Goal: Transaction & Acquisition: Purchase product/service

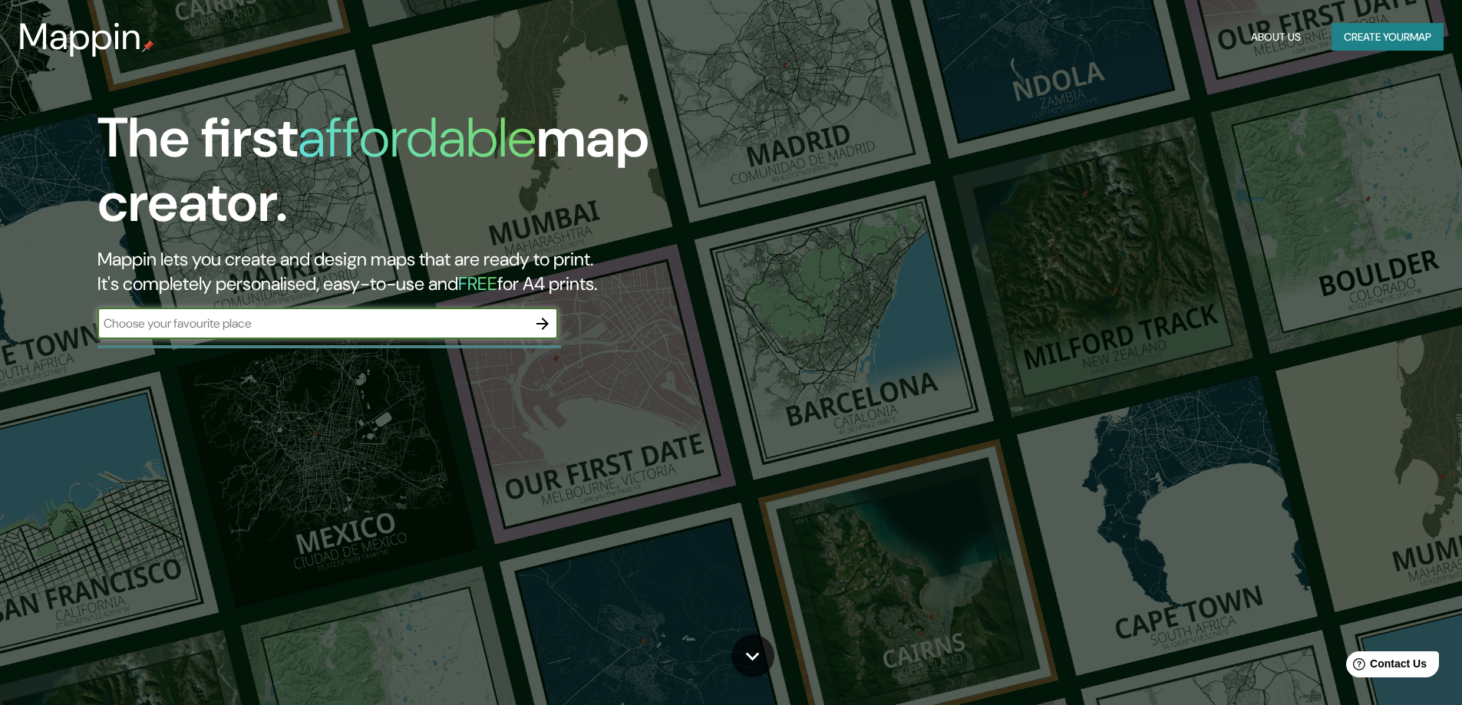
click at [173, 324] on input "text" at bounding box center [312, 324] width 430 height 18
type input "[PERSON_NAME] [GEOGRAPHIC_DATA]"
click at [540, 323] on icon "button" at bounding box center [542, 324] width 12 height 12
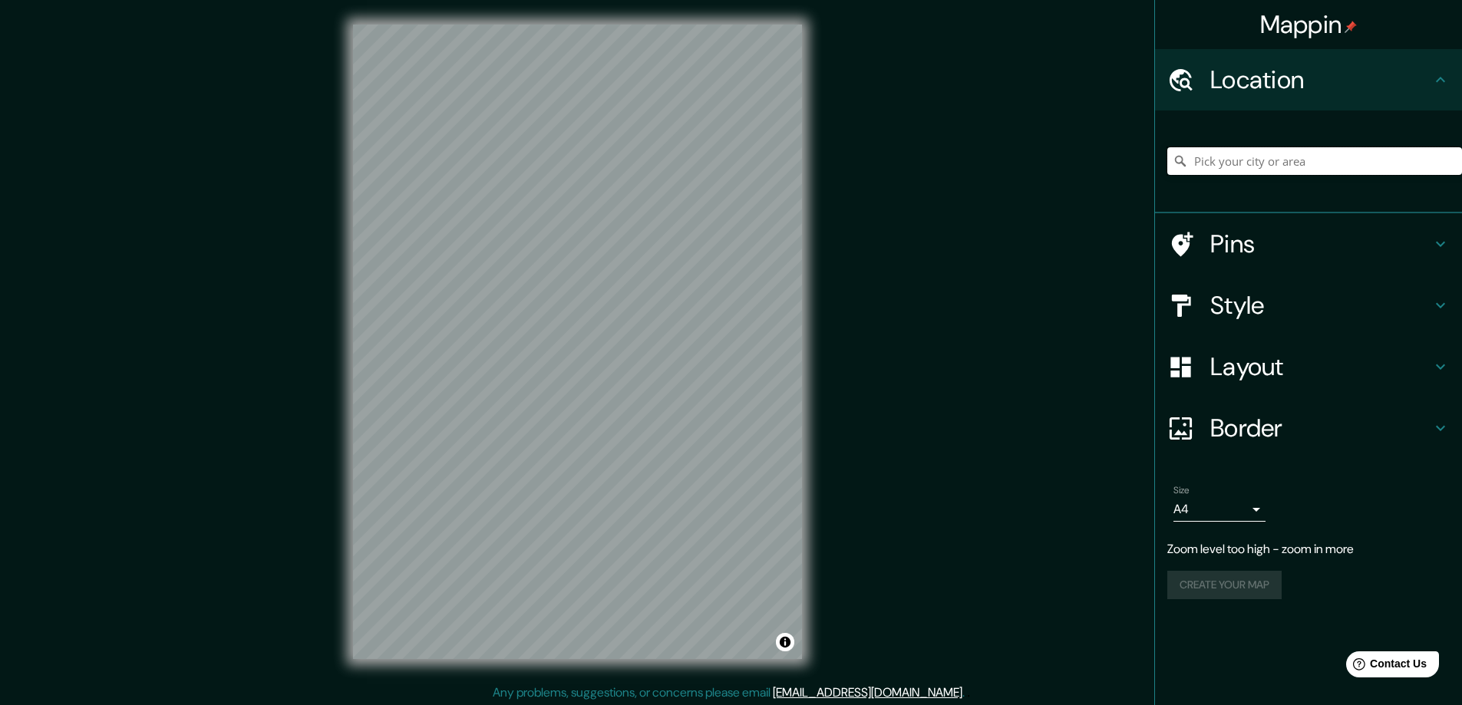
click at [1251, 160] on input "Pick your city or area" at bounding box center [1314, 161] width 295 height 28
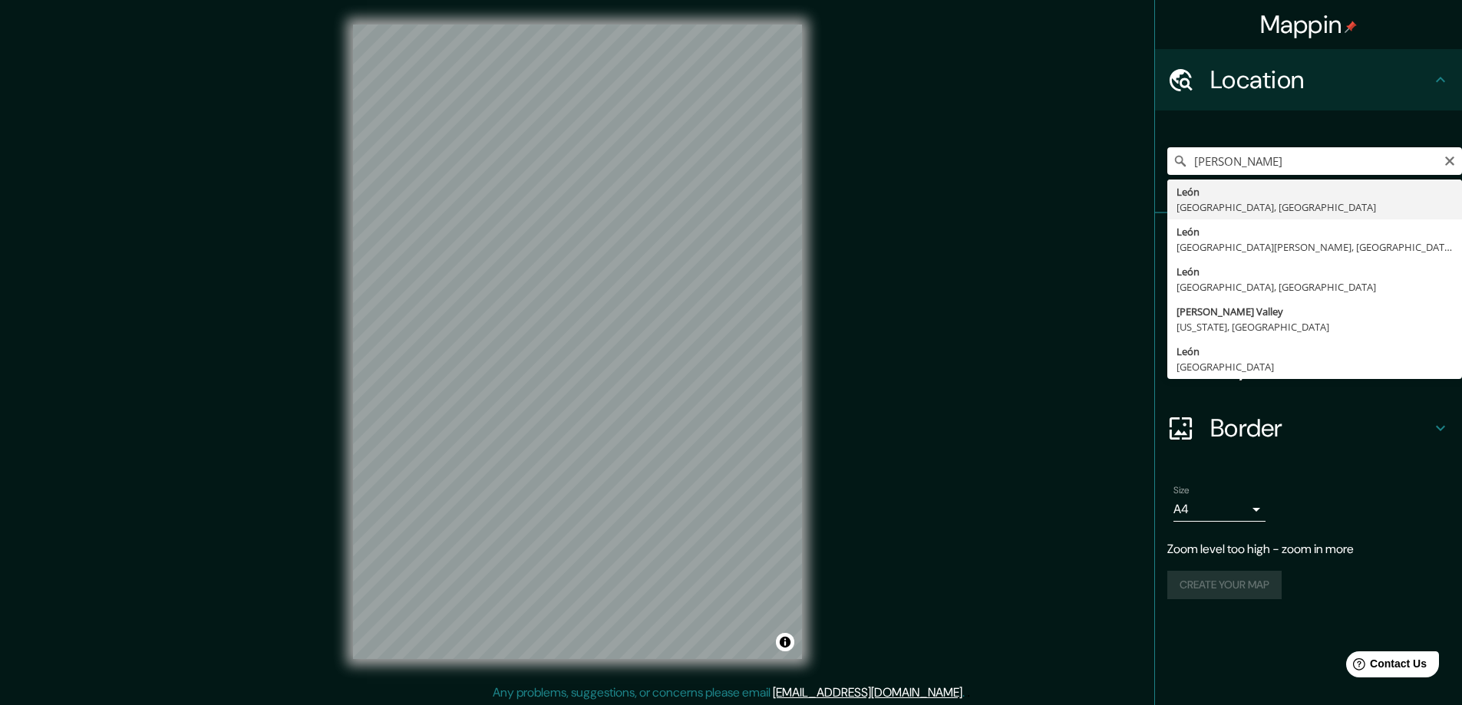
type input "[GEOGRAPHIC_DATA], [GEOGRAPHIC_DATA], [GEOGRAPHIC_DATA]"
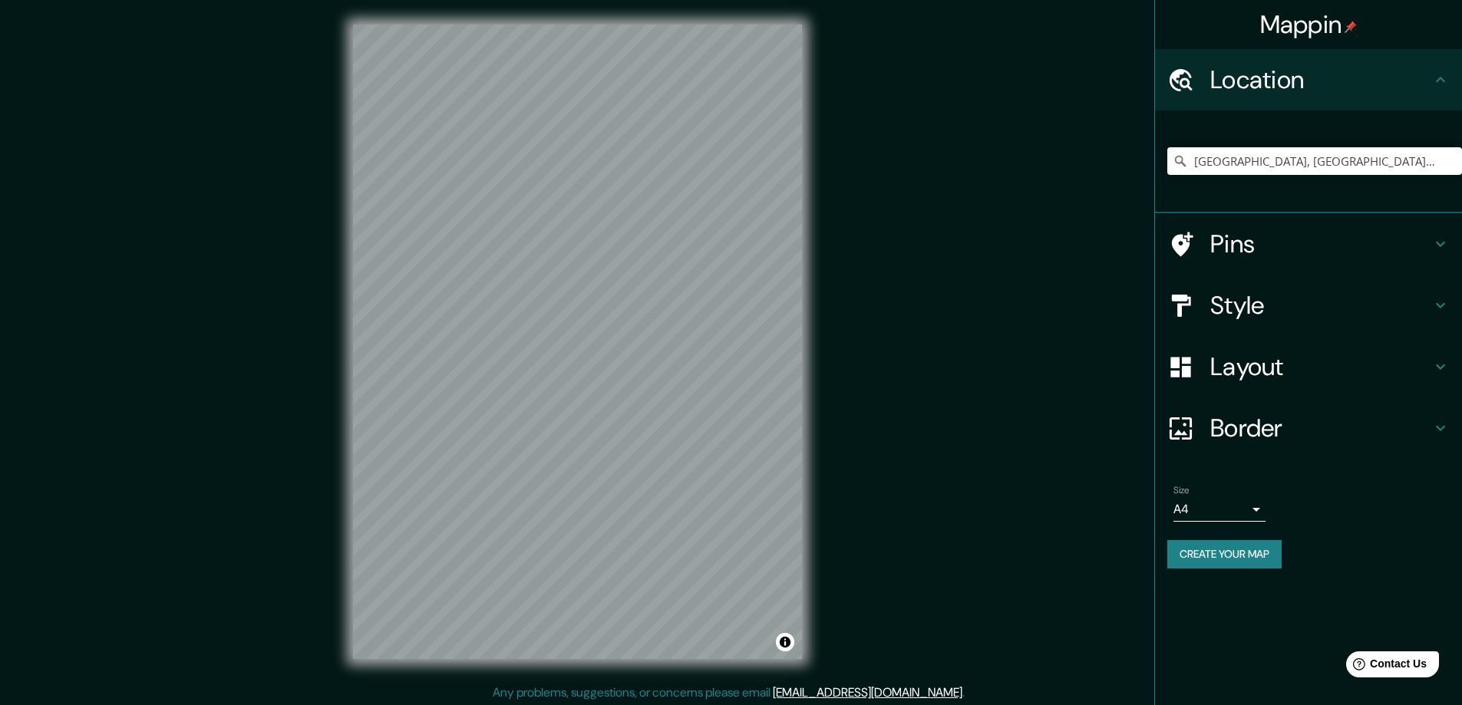
click at [1439, 244] on icon at bounding box center [1440, 244] width 18 height 18
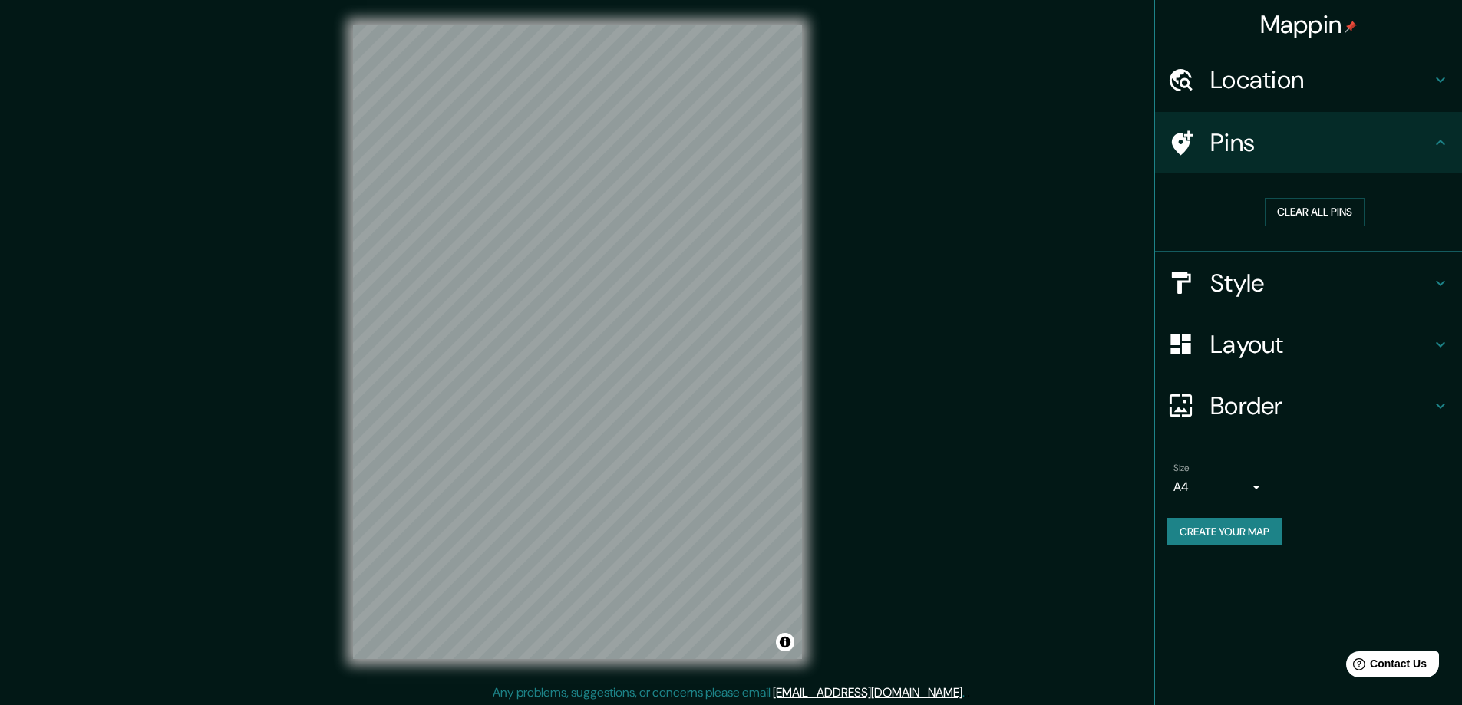
click at [1452, 276] on div "Style" at bounding box center [1308, 282] width 307 height 61
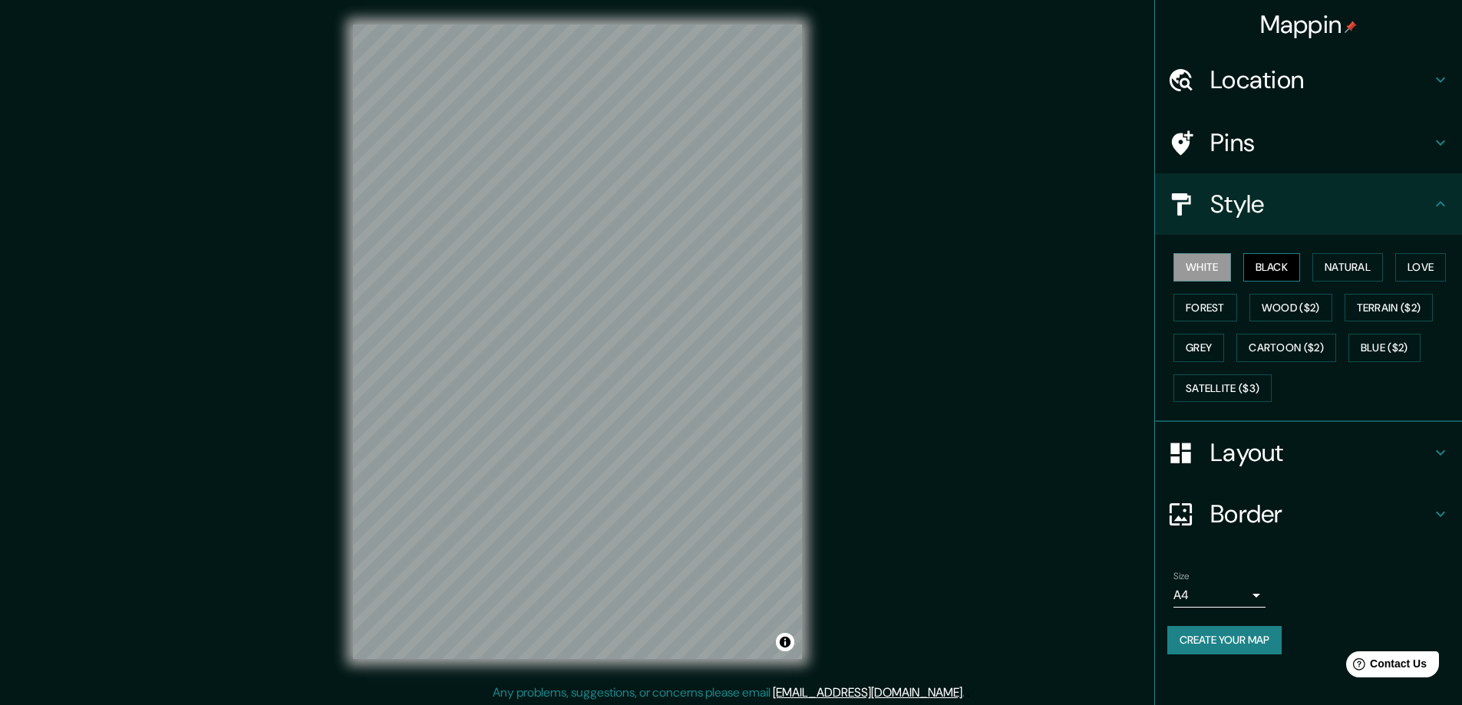
click at [1258, 260] on button "Black" at bounding box center [1272, 267] width 58 height 28
click at [1356, 270] on button "Natural" at bounding box center [1347, 267] width 71 height 28
click at [1429, 263] on button "Love" at bounding box center [1420, 267] width 51 height 28
click at [1196, 302] on button "Forest" at bounding box center [1205, 308] width 64 height 28
click at [1284, 305] on button "Wood ($2)" at bounding box center [1290, 308] width 83 height 28
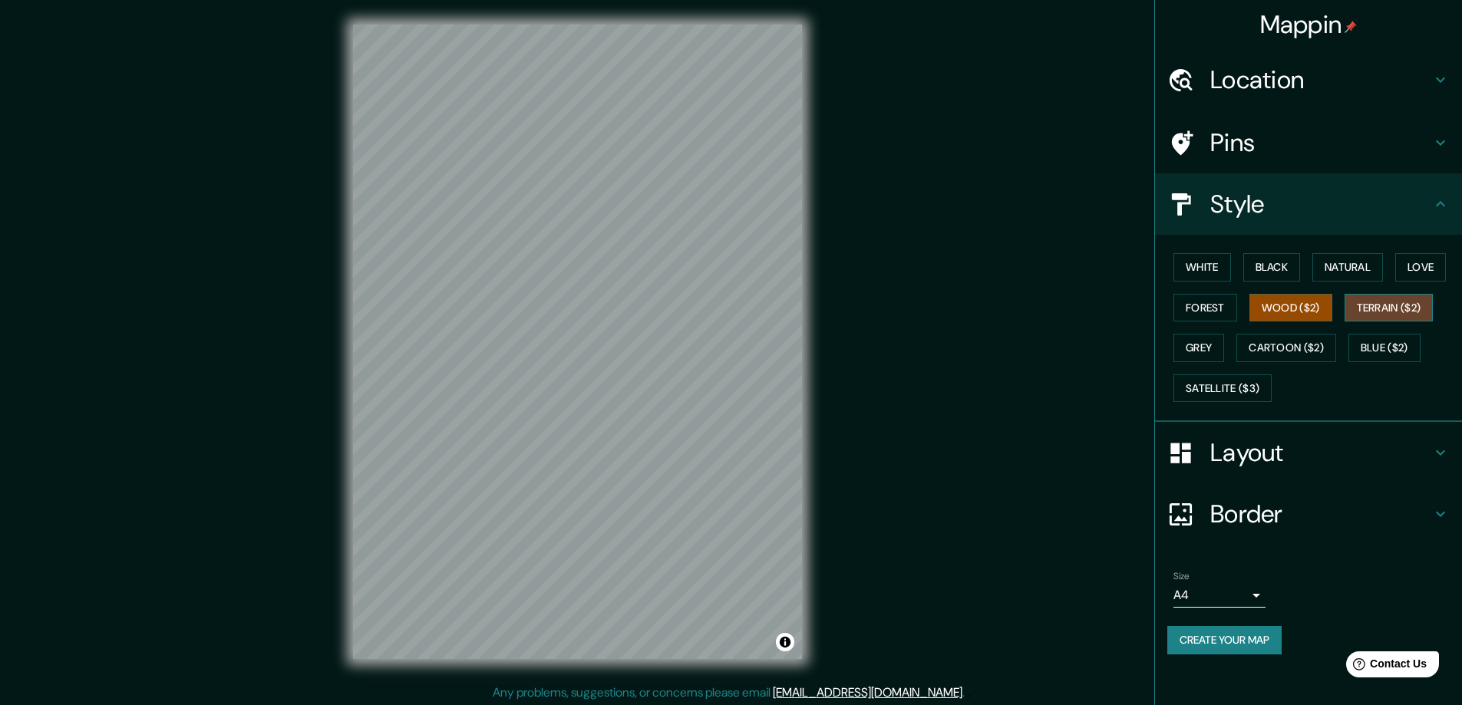
click at [1401, 312] on button "Terrain ($2)" at bounding box center [1388, 308] width 89 height 28
click at [1198, 340] on button "Grey" at bounding box center [1198, 348] width 51 height 28
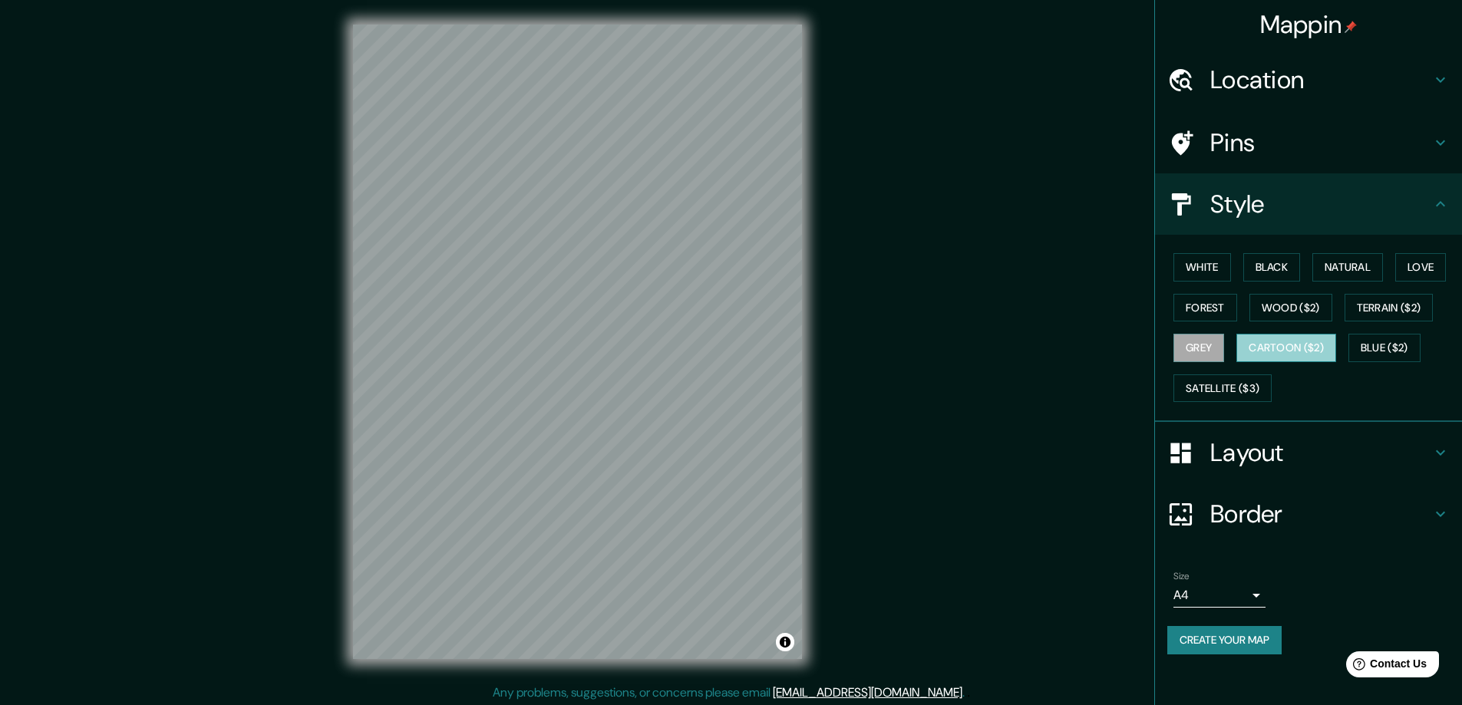
click at [1277, 345] on button "Cartoon ($2)" at bounding box center [1286, 348] width 100 height 28
click at [1377, 348] on button "Blue ($2)" at bounding box center [1384, 348] width 72 height 28
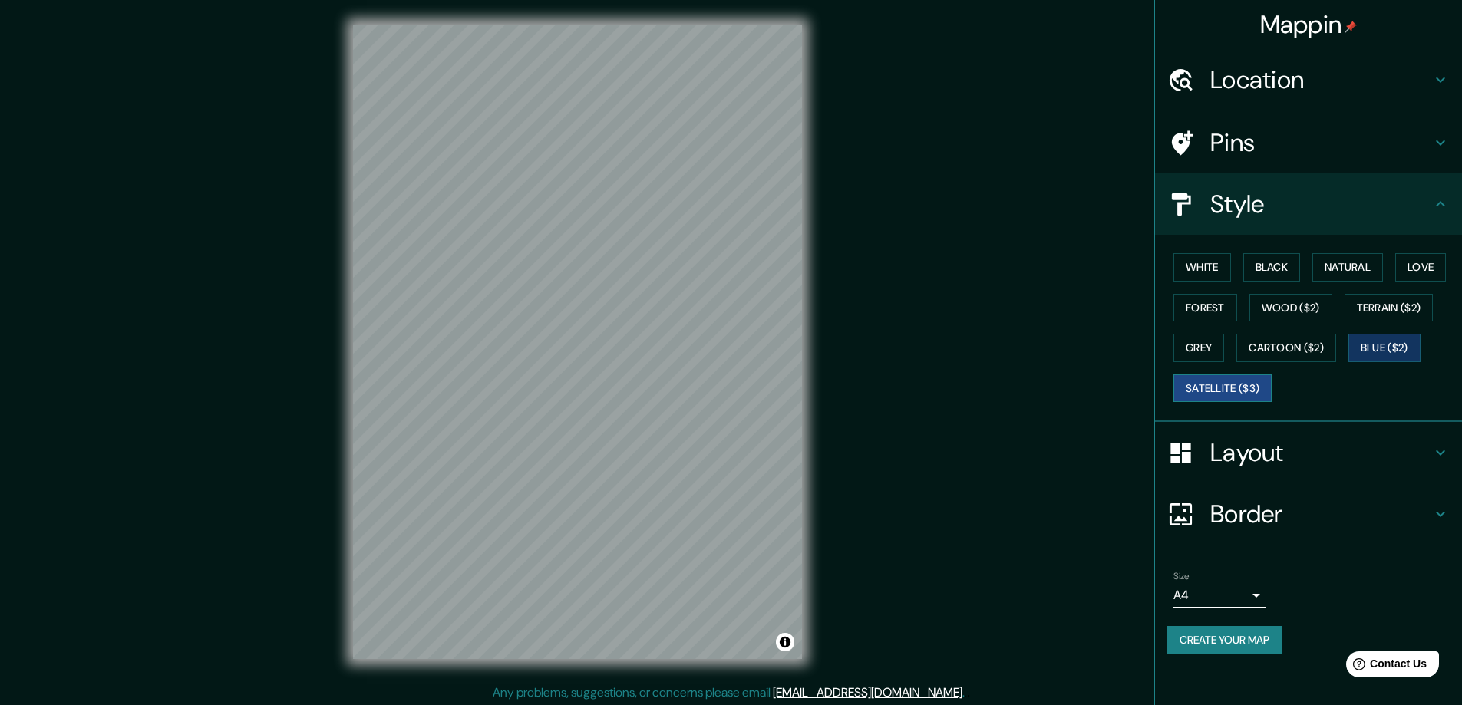
click at [1242, 389] on button "Satellite ($3)" at bounding box center [1222, 388] width 98 height 28
click at [1198, 257] on button "White" at bounding box center [1202, 267] width 58 height 28
click at [1291, 275] on button "Black" at bounding box center [1272, 267] width 58 height 28
click at [1286, 310] on button "Wood ($2)" at bounding box center [1290, 308] width 83 height 28
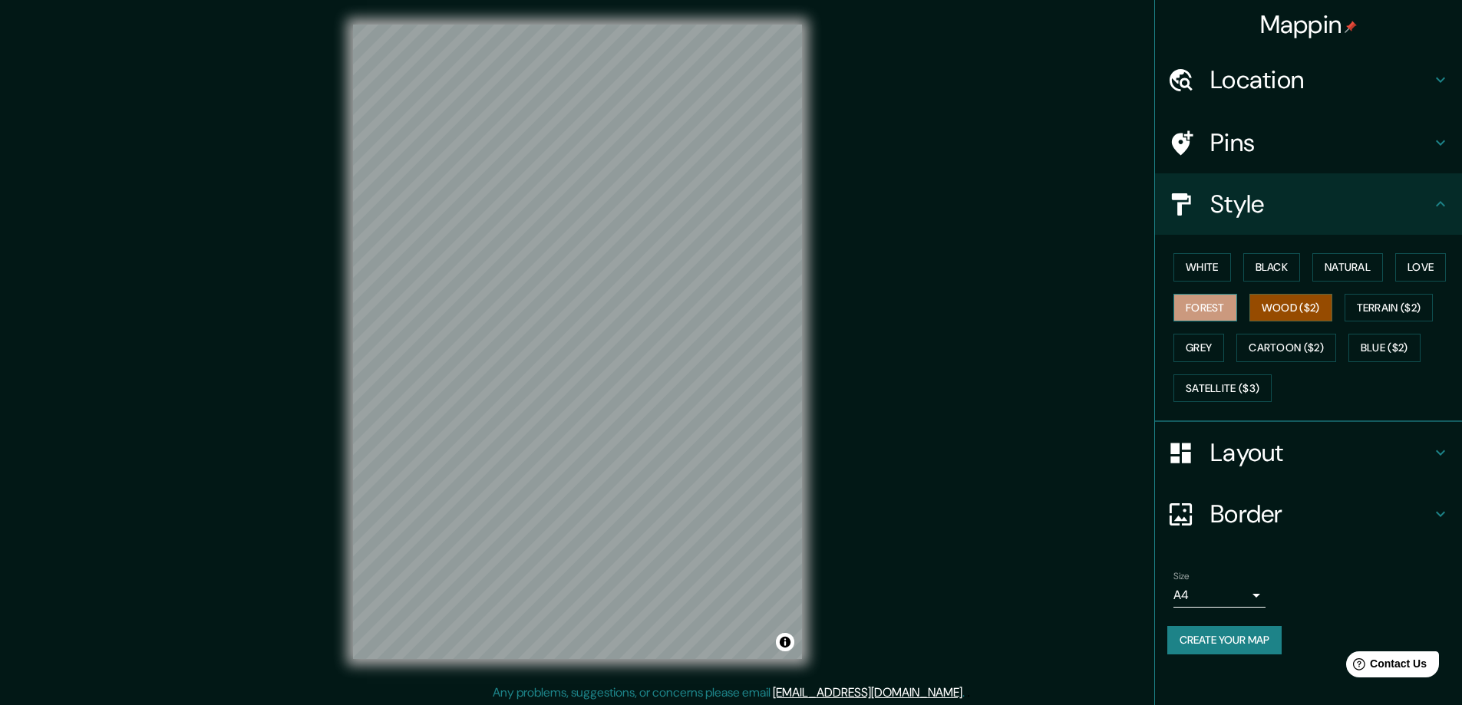
click at [1215, 311] on button "Forest" at bounding box center [1205, 308] width 64 height 28
click at [1290, 306] on button "Wood ($2)" at bounding box center [1290, 308] width 83 height 28
click at [1301, 453] on h4 "Layout" at bounding box center [1320, 452] width 221 height 31
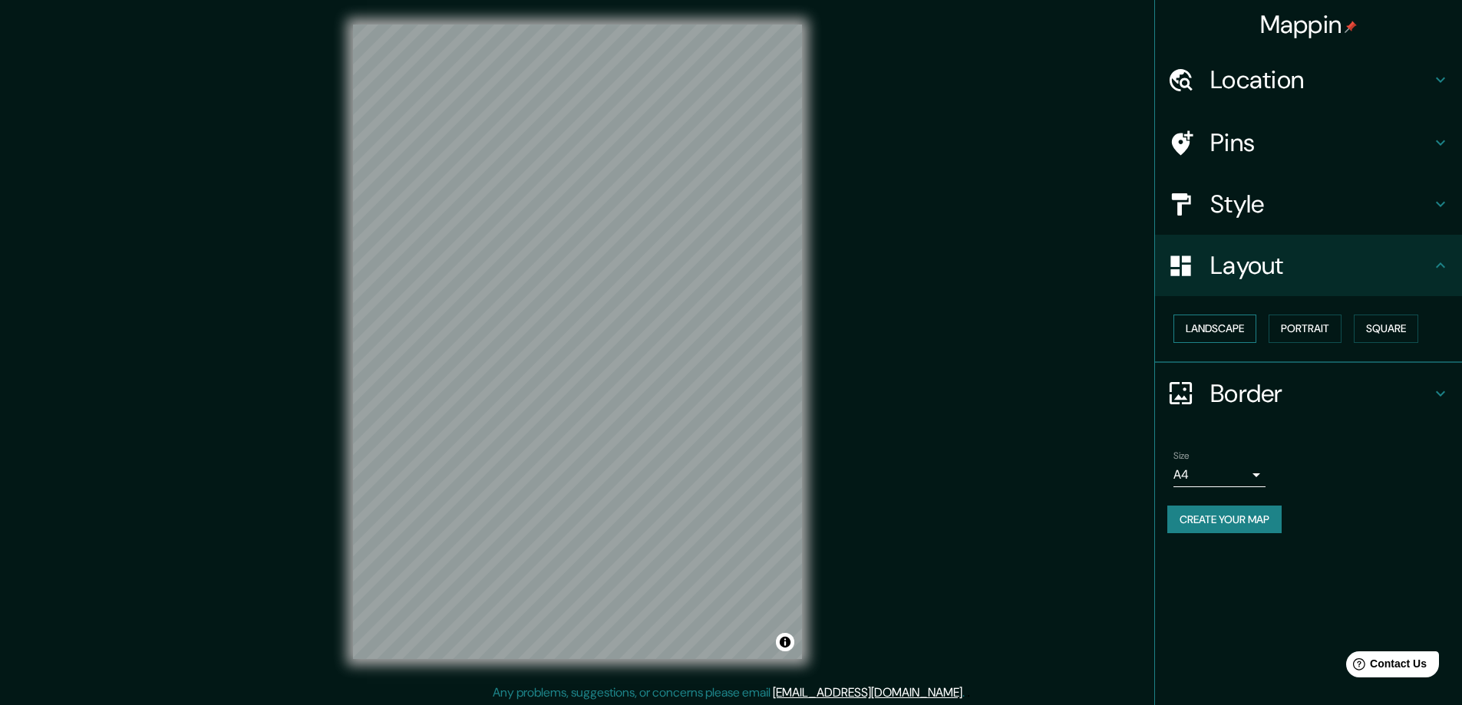
click at [1238, 328] on button "Landscape" at bounding box center [1214, 329] width 83 height 28
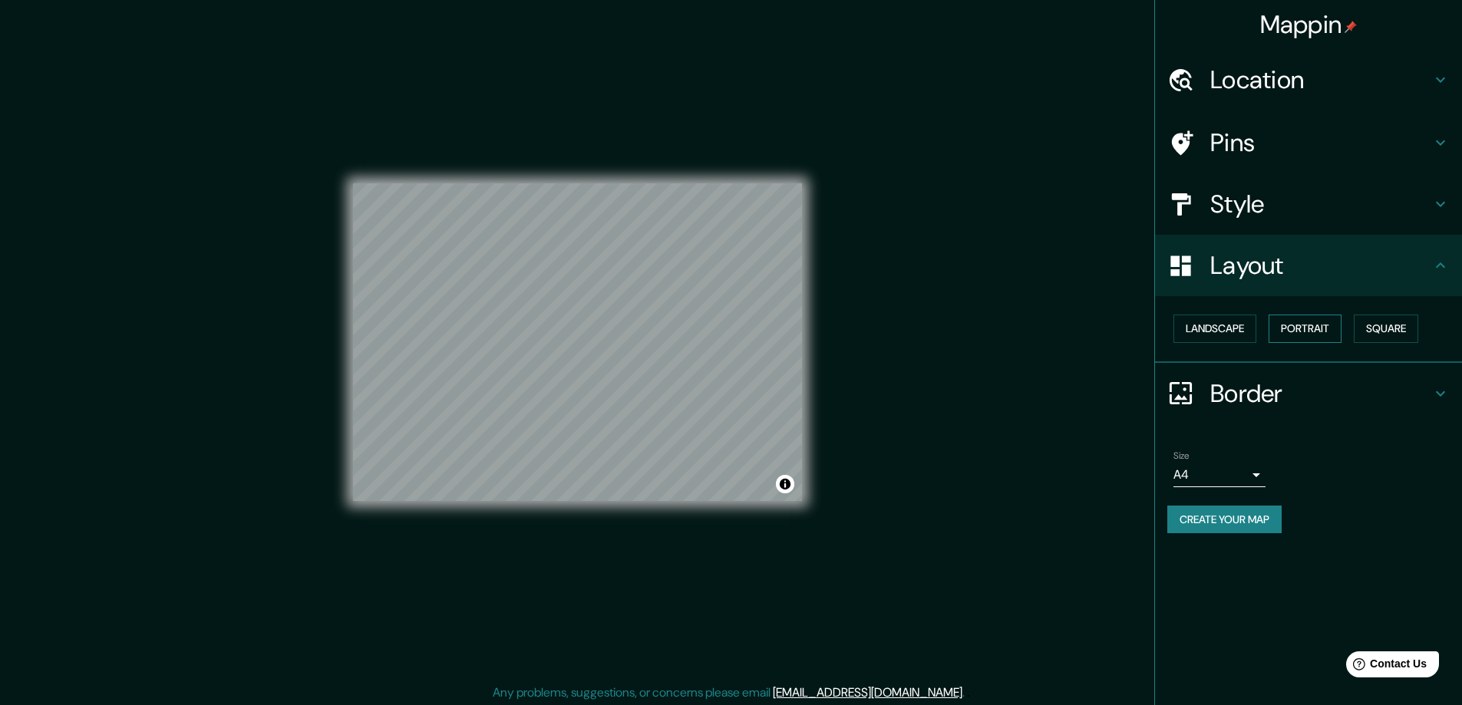
click at [1315, 327] on button "Portrait" at bounding box center [1304, 329] width 73 height 28
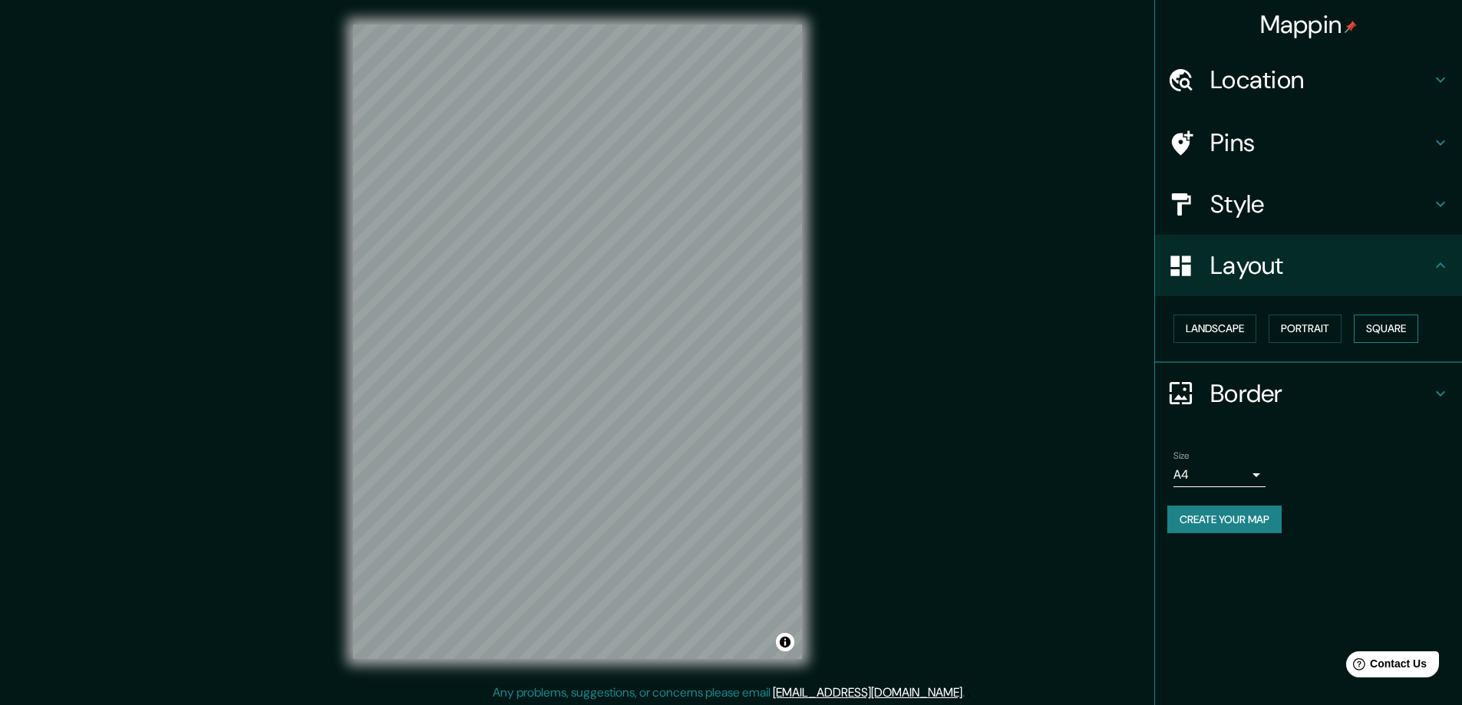
click at [1384, 325] on button "Square" at bounding box center [1385, 329] width 64 height 28
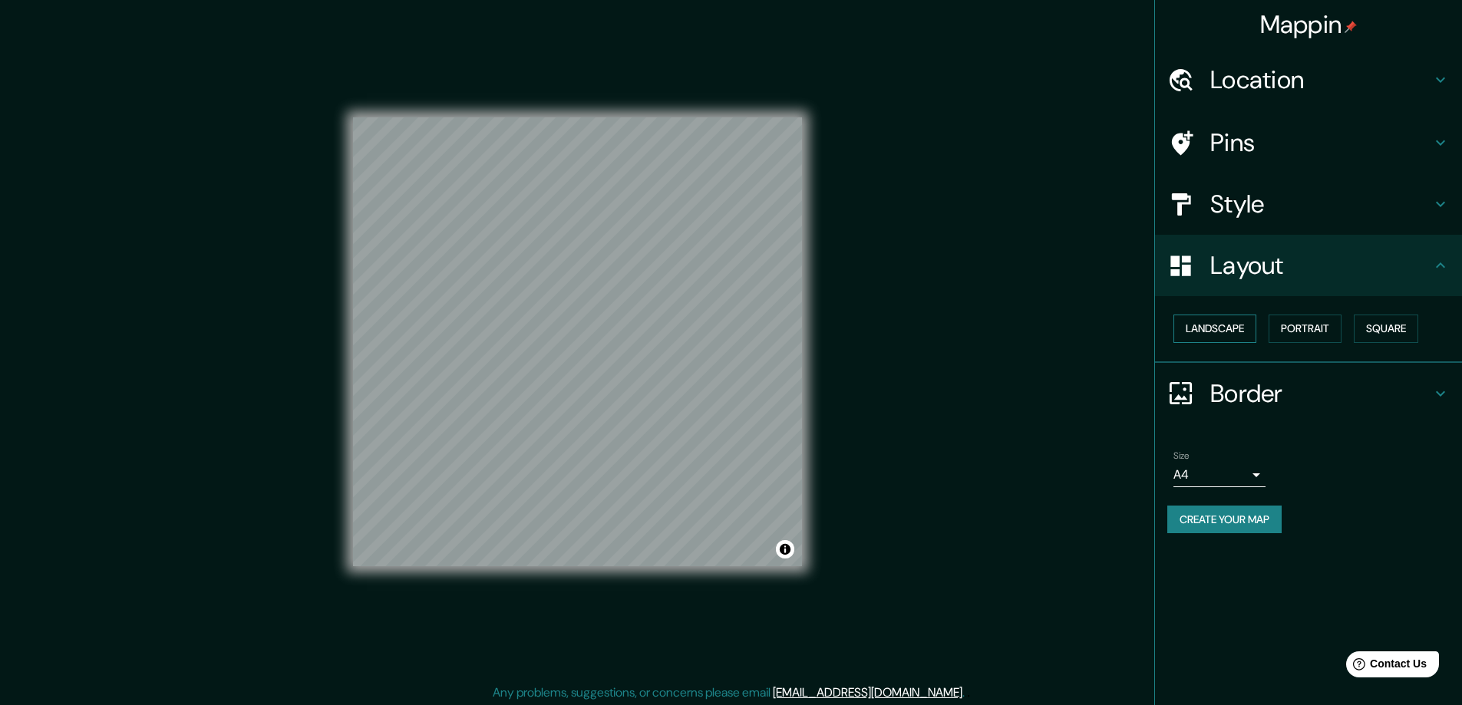
click at [1240, 325] on button "Landscape" at bounding box center [1214, 329] width 83 height 28
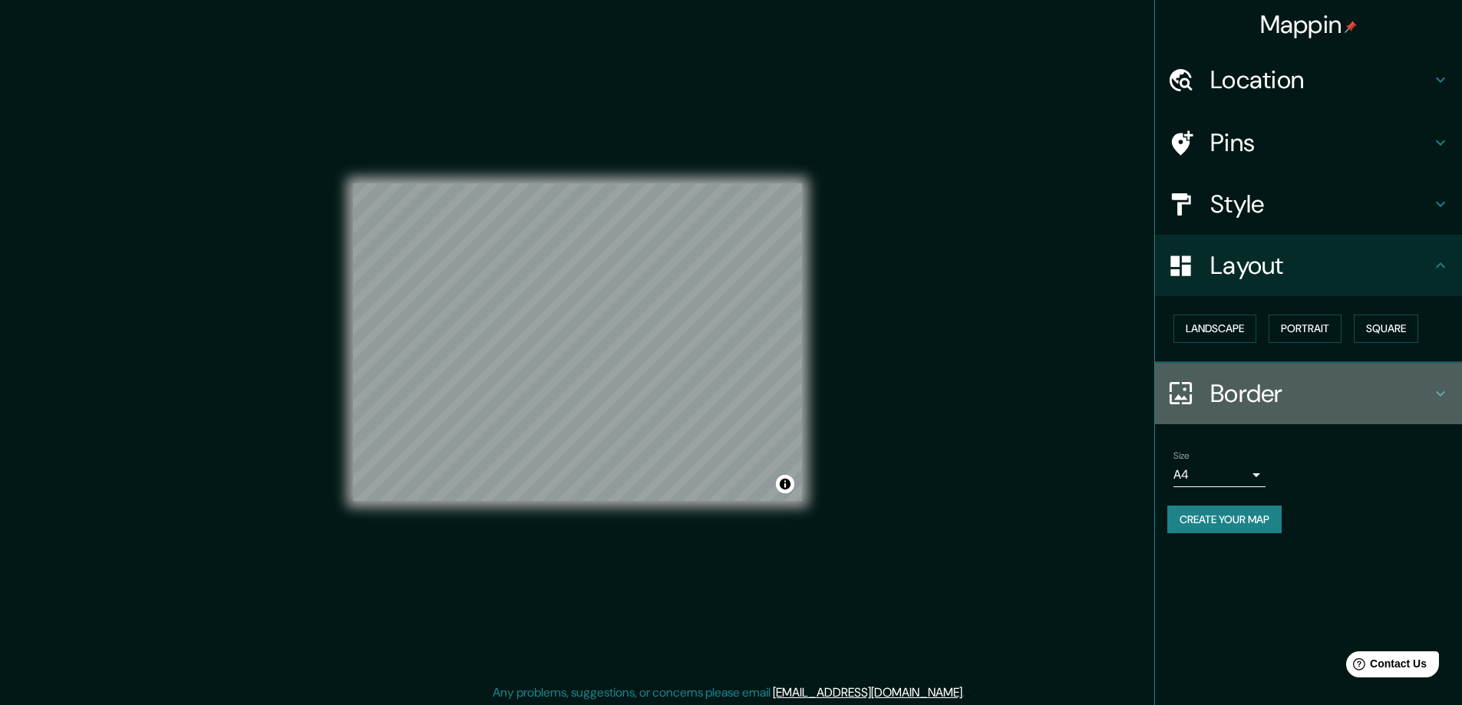
click at [1284, 397] on h4 "Border" at bounding box center [1320, 393] width 221 height 31
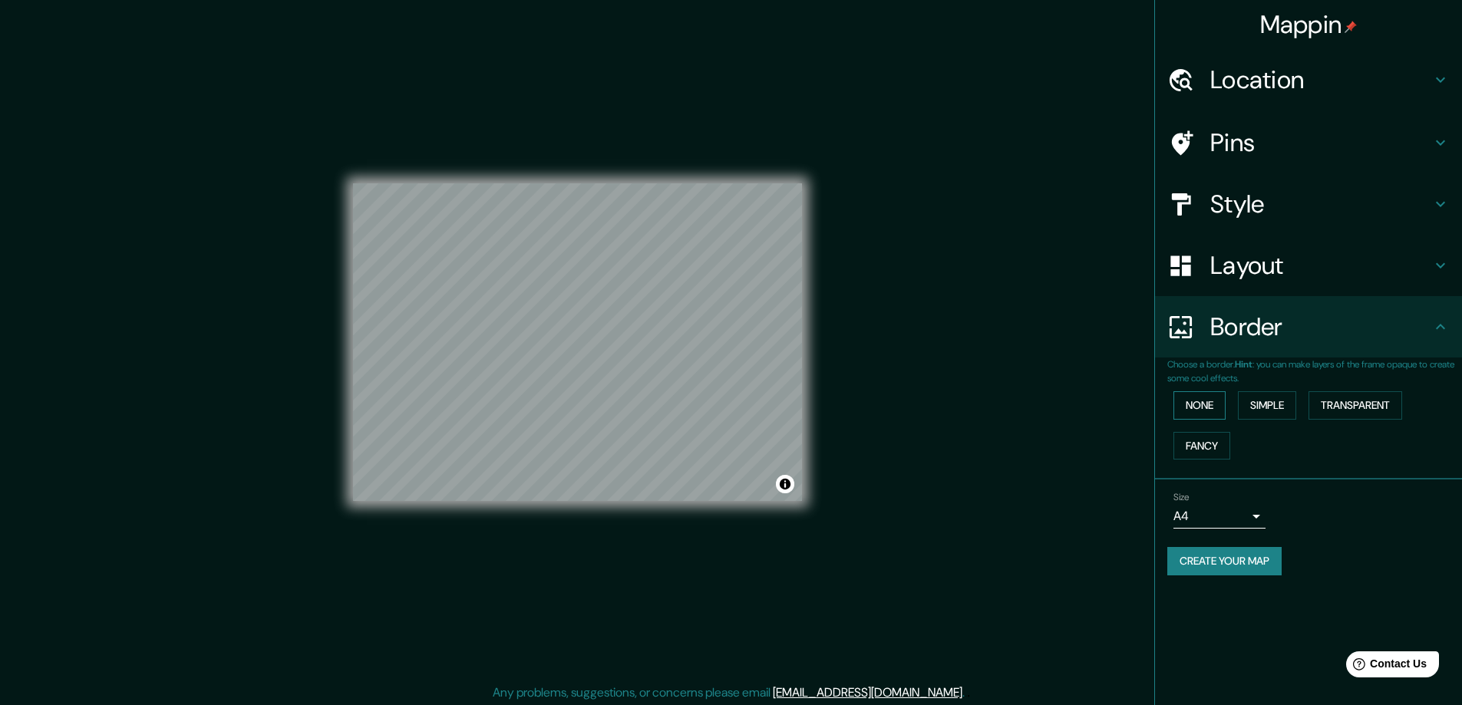
click at [1195, 405] on button "None" at bounding box center [1199, 405] width 52 height 28
click at [1301, 406] on div "None Simple Transparent Fancy" at bounding box center [1314, 425] width 295 height 81
click at [1287, 406] on button "Simple" at bounding box center [1267, 405] width 58 height 28
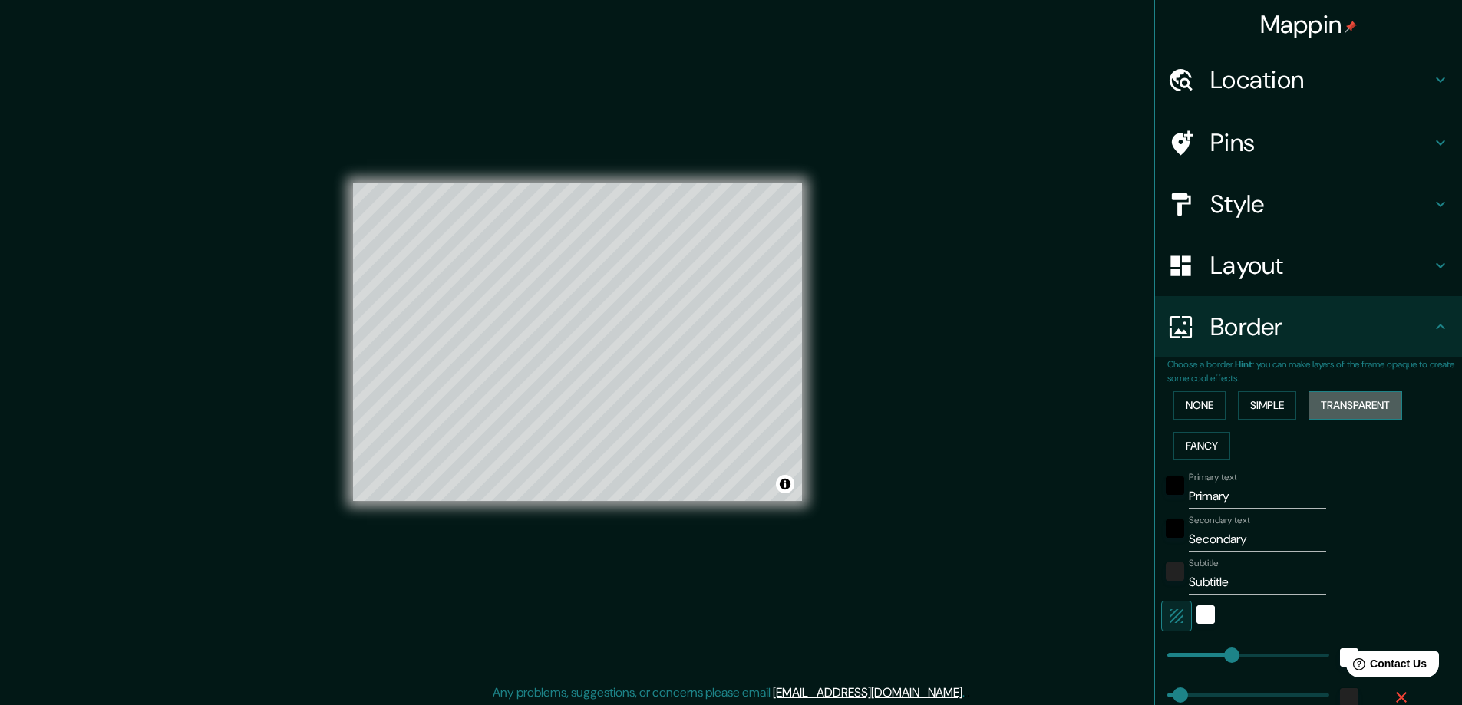
click at [1370, 406] on button "Transparent" at bounding box center [1355, 405] width 94 height 28
click at [1181, 441] on button "Fancy" at bounding box center [1201, 446] width 57 height 28
click at [1189, 404] on button "None" at bounding box center [1199, 405] width 52 height 28
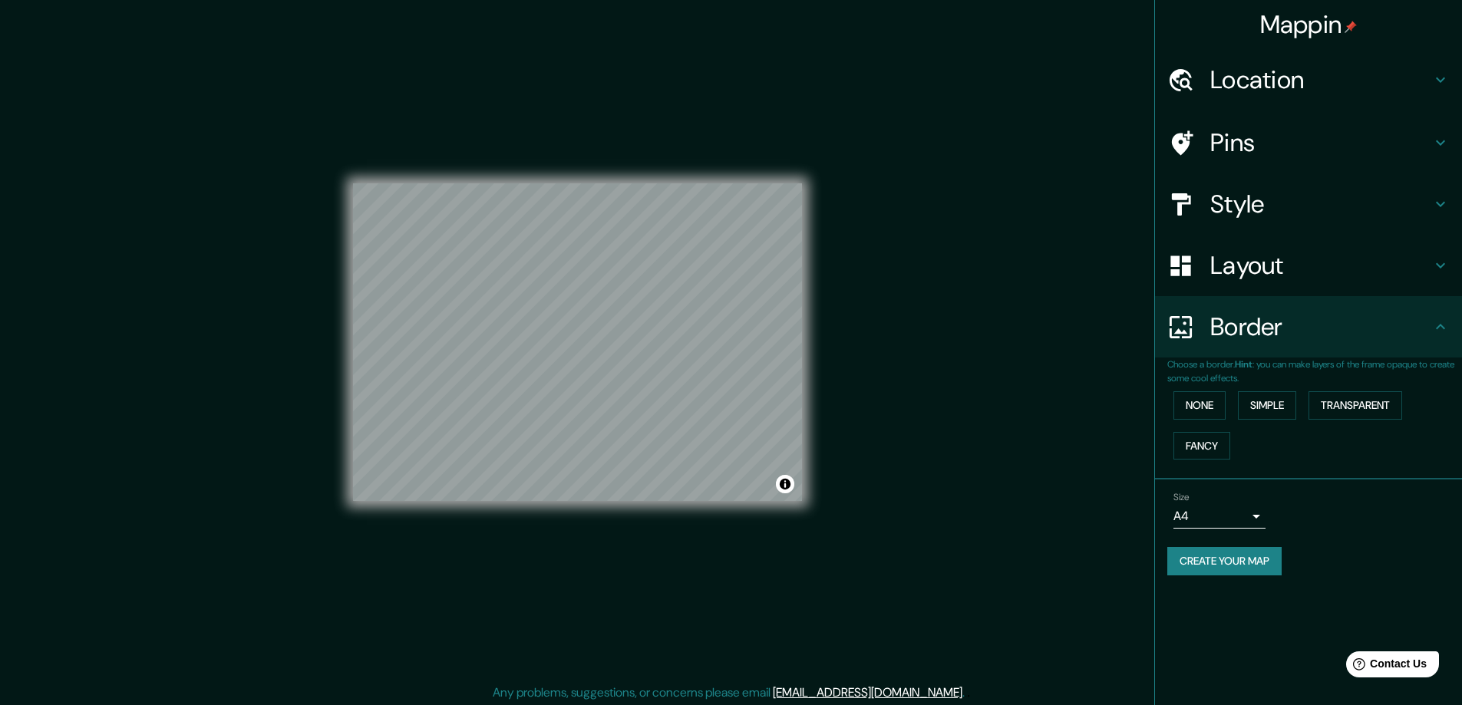
click at [1236, 516] on body "Mappin Location [GEOGRAPHIC_DATA], [GEOGRAPHIC_DATA], [GEOGRAPHIC_DATA] Pins St…" at bounding box center [731, 352] width 1462 height 705
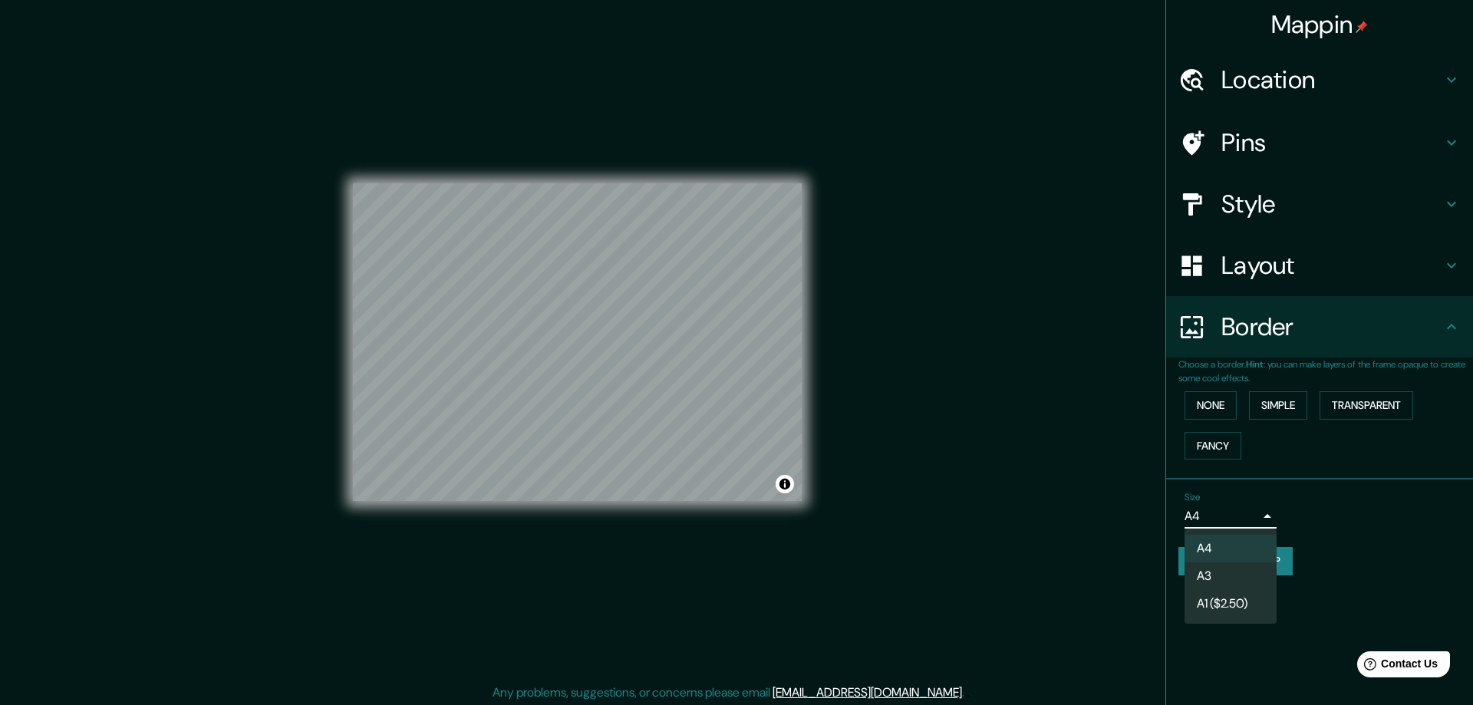
click at [1221, 574] on li "A3" at bounding box center [1231, 576] width 92 height 28
click at [1221, 516] on body "Mappin Location [GEOGRAPHIC_DATA], [GEOGRAPHIC_DATA], [GEOGRAPHIC_DATA] Pins St…" at bounding box center [731, 352] width 1462 height 705
click at [1221, 516] on div at bounding box center [736, 352] width 1473 height 705
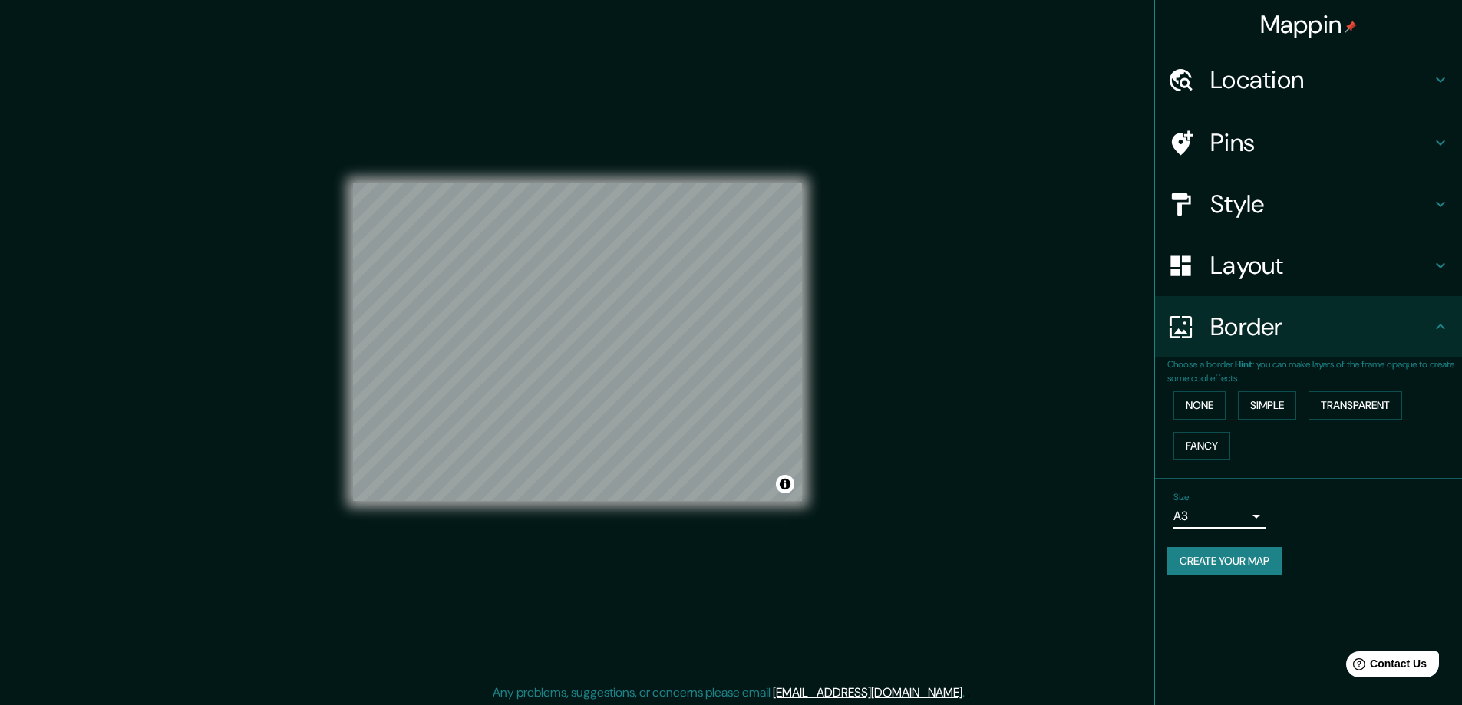
click at [1218, 512] on body "Mappin Location [GEOGRAPHIC_DATA], [GEOGRAPHIC_DATA], [GEOGRAPHIC_DATA] Pins St…" at bounding box center [731, 352] width 1462 height 705
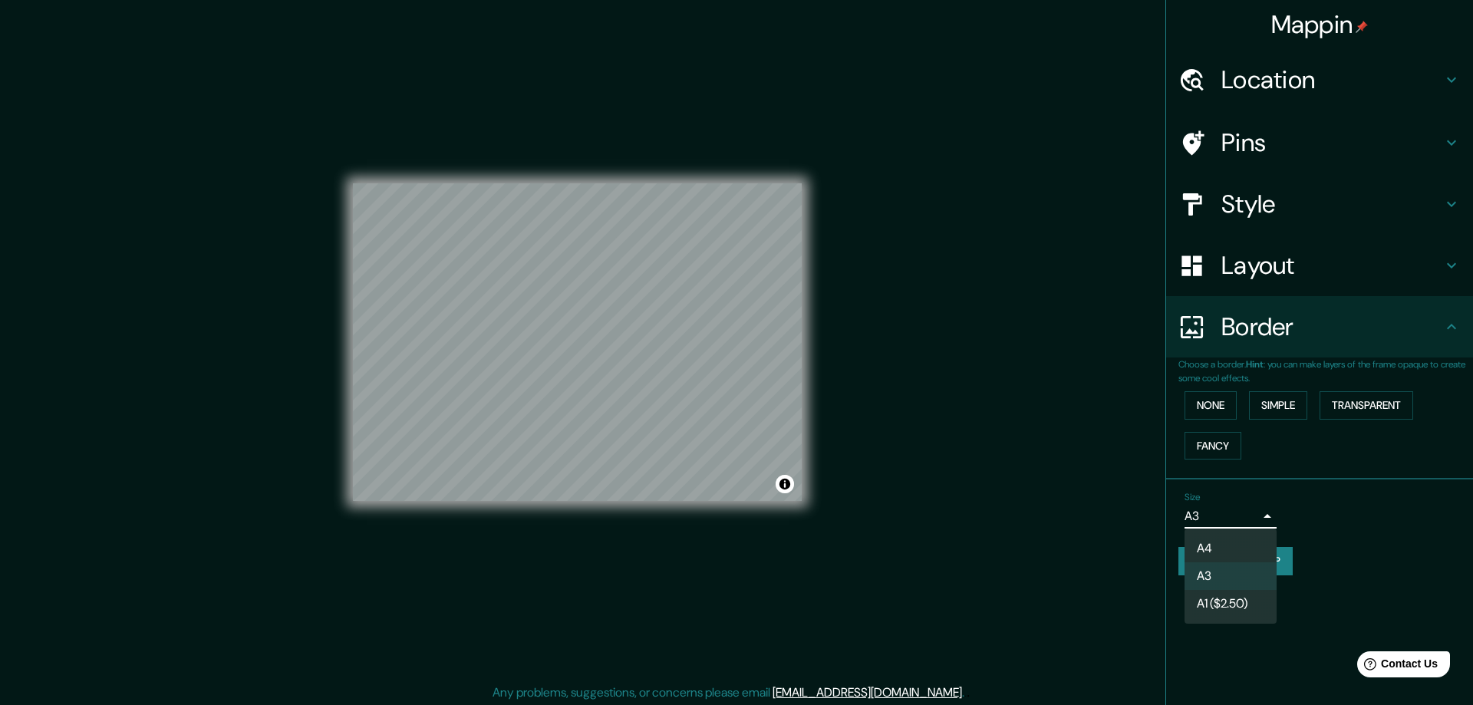
click at [1376, 513] on div at bounding box center [736, 352] width 1473 height 705
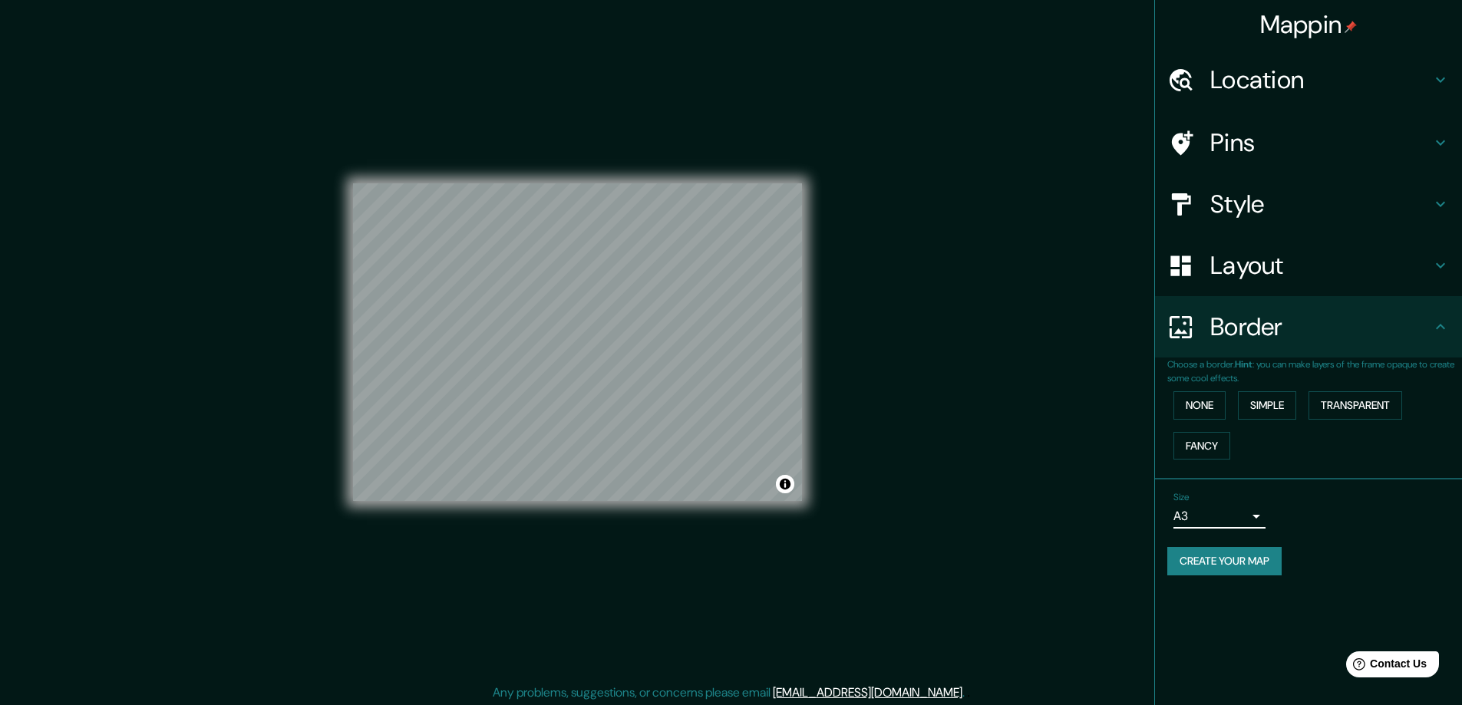
click at [1216, 557] on button "Create your map" at bounding box center [1224, 561] width 114 height 28
click at [788, 482] on button "Toggle attribution" at bounding box center [785, 484] width 18 height 18
click at [783, 489] on button "Toggle attribution" at bounding box center [785, 484] width 18 height 18
click at [1217, 516] on body "Mappin Location [GEOGRAPHIC_DATA], [GEOGRAPHIC_DATA], [GEOGRAPHIC_DATA] Pins St…" at bounding box center [731, 352] width 1462 height 705
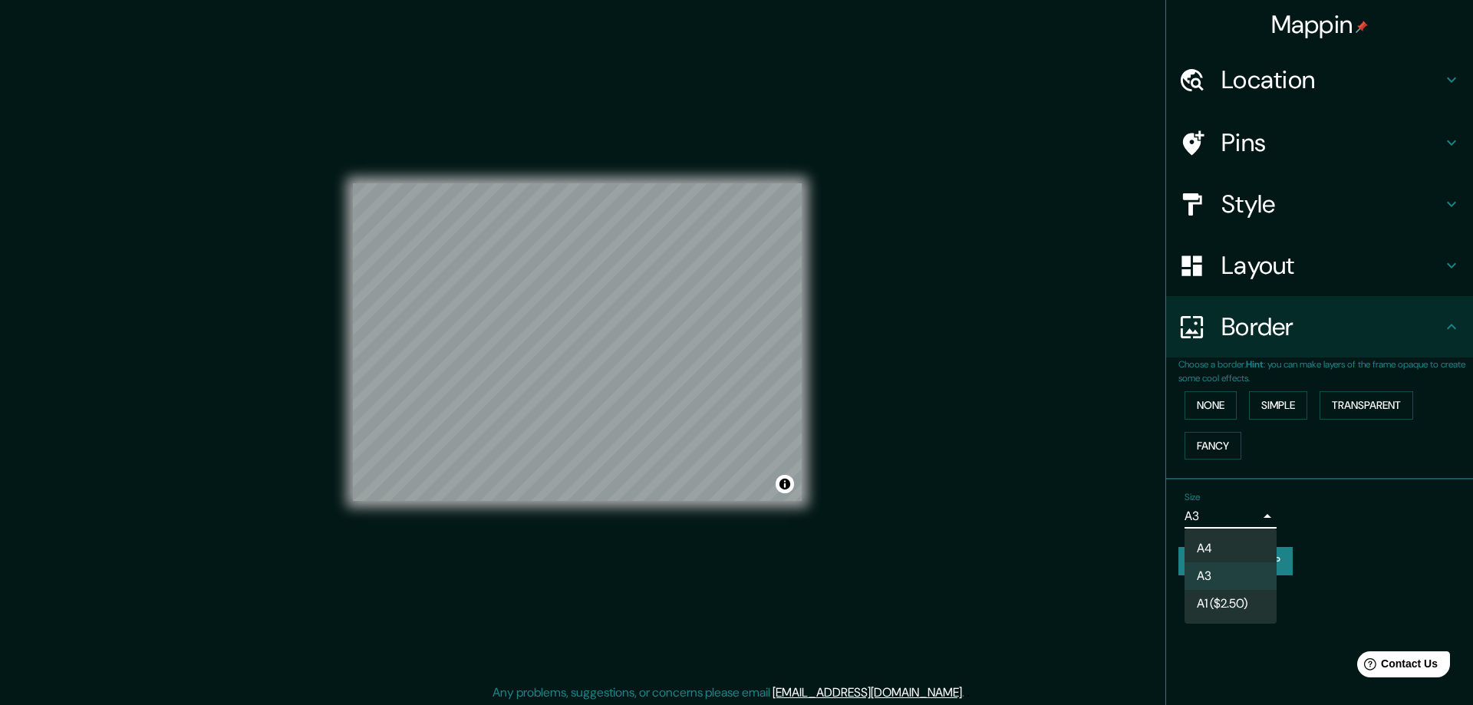
click at [1217, 552] on li "A4" at bounding box center [1231, 549] width 92 height 28
type input "single"
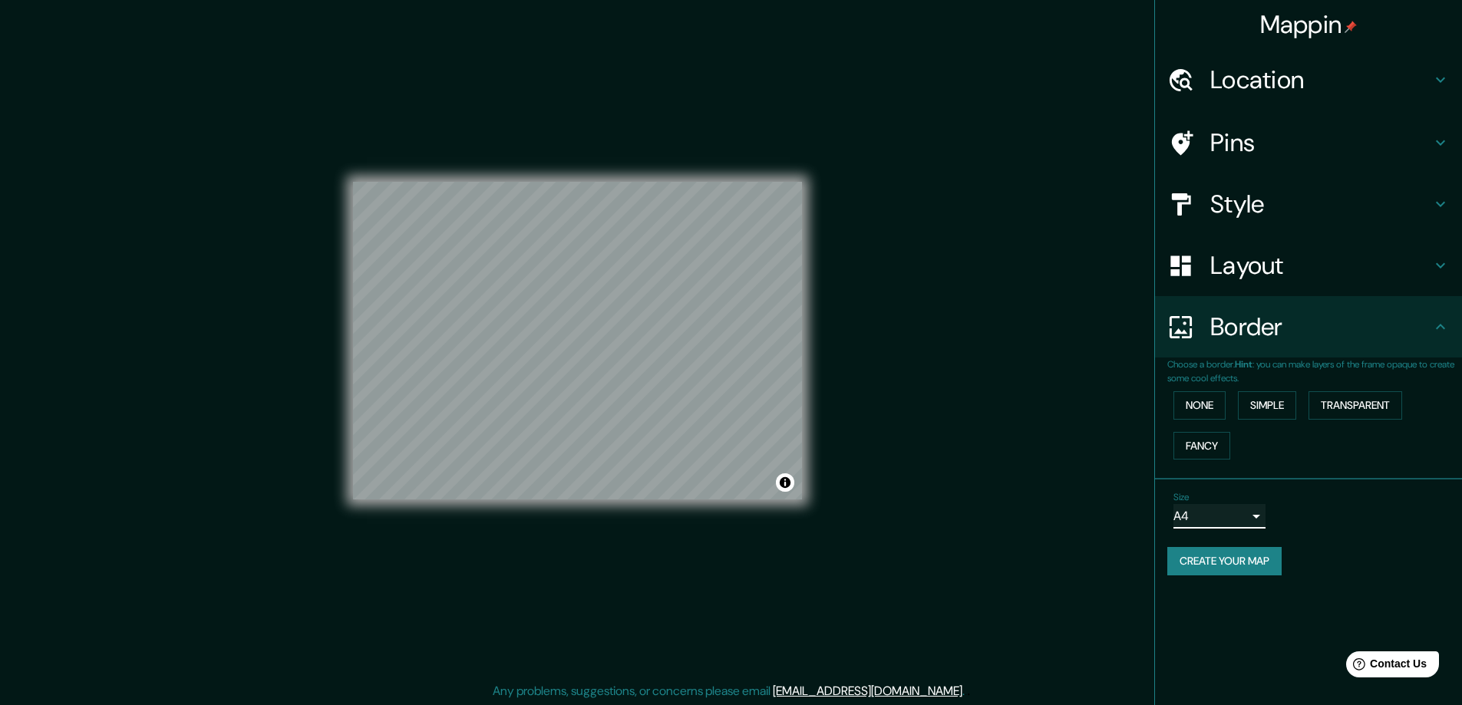
scroll to position [3, 0]
click at [1237, 554] on button "Create your map" at bounding box center [1224, 561] width 114 height 28
